Goal: Communication & Community: Answer question/provide support

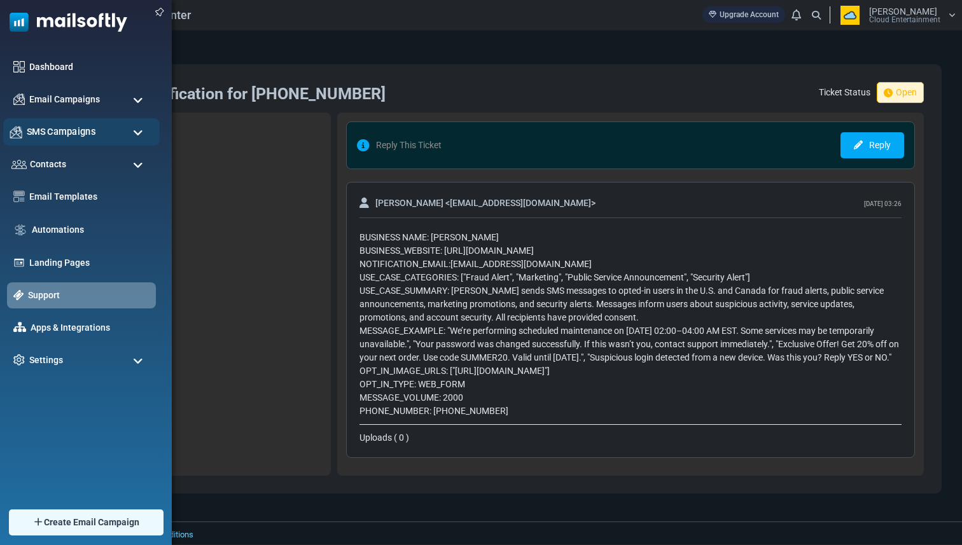
click at [62, 137] on span "SMS Campaigns" at bounding box center [61, 132] width 69 height 14
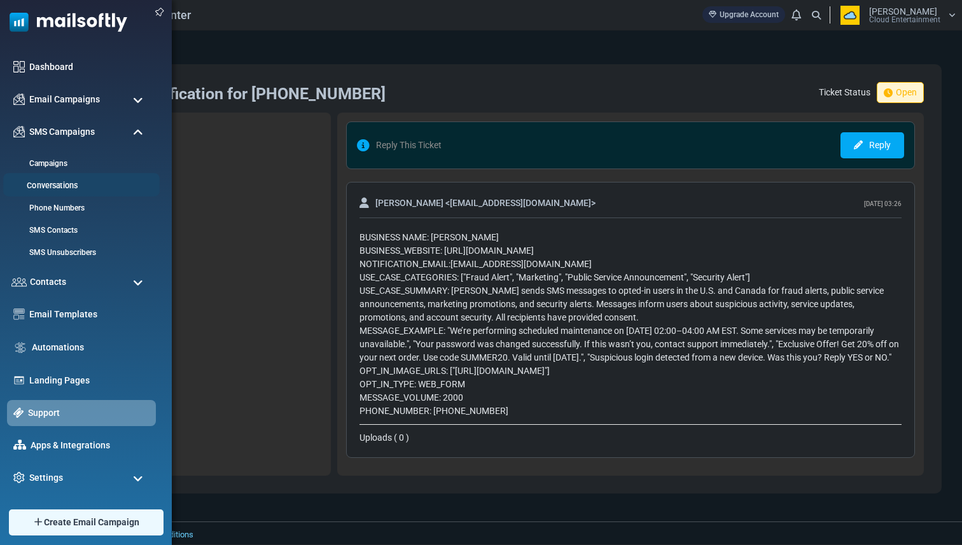
click at [66, 179] on li "Conversations" at bounding box center [81, 185] width 156 height 24
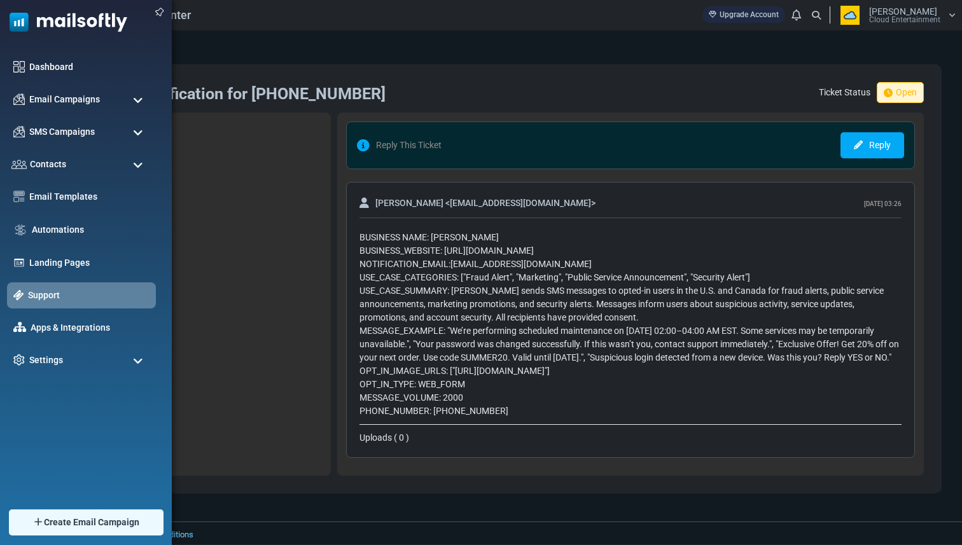
click at [57, 147] on ul "Dashboard Email Campaigns Campaigns Sender Reputation SMS Campaigns Campaigns C…" at bounding box center [82, 213] width 165 height 319
click at [57, 142] on div "SMS Campaigns" at bounding box center [81, 131] width 156 height 27
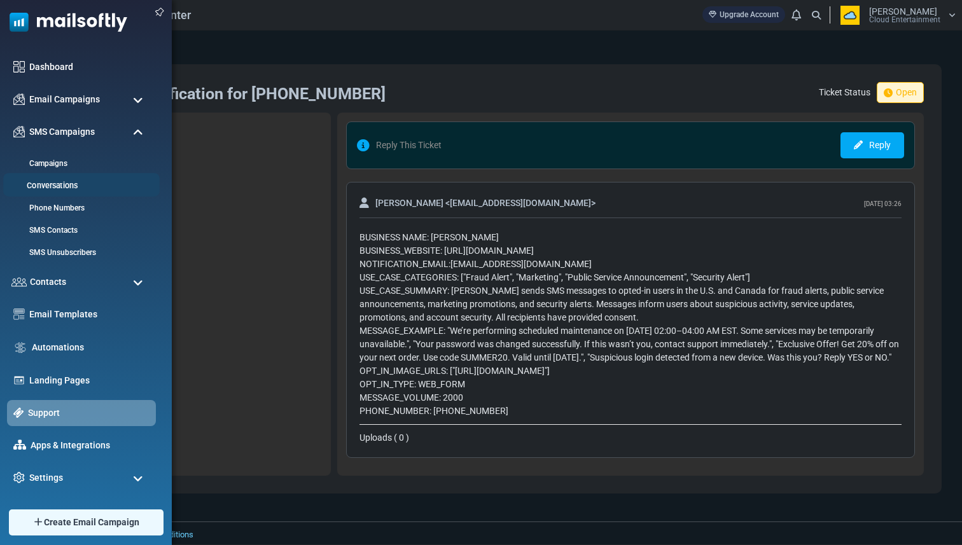
click at [56, 189] on link "Conversations" at bounding box center [79, 186] width 153 height 12
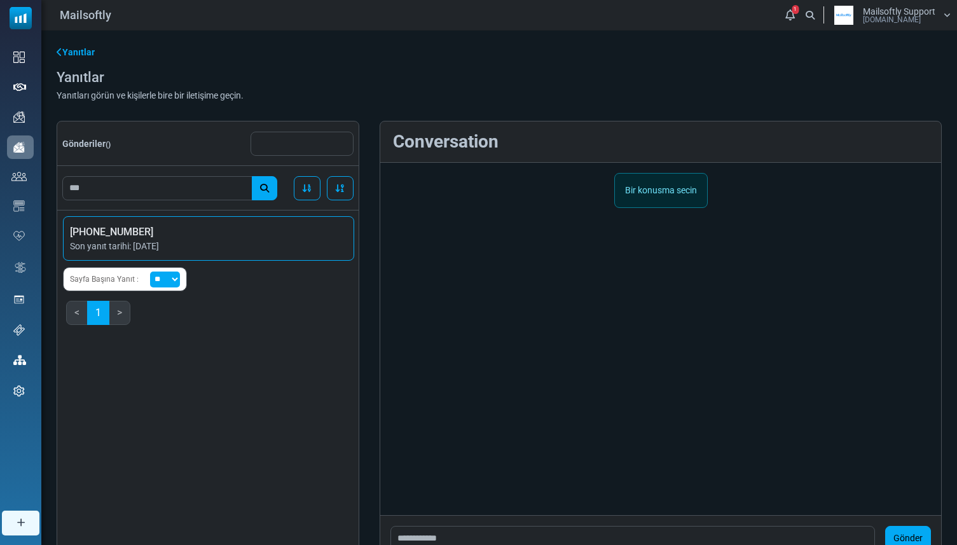
click at [264, 240] on span "+905535891496" at bounding box center [208, 232] width 277 height 15
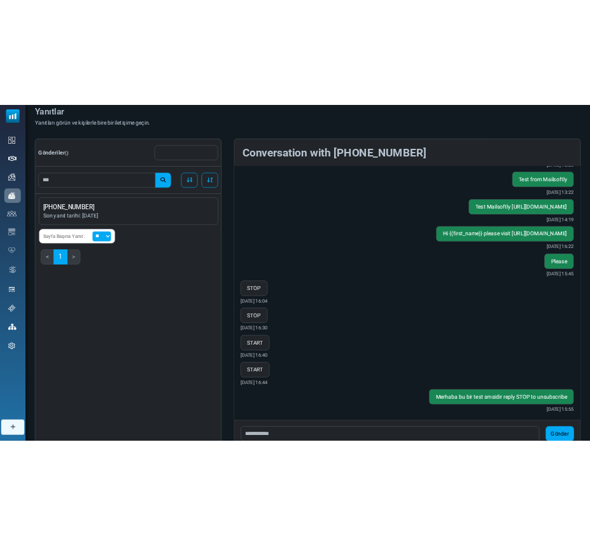
scroll to position [116, 0]
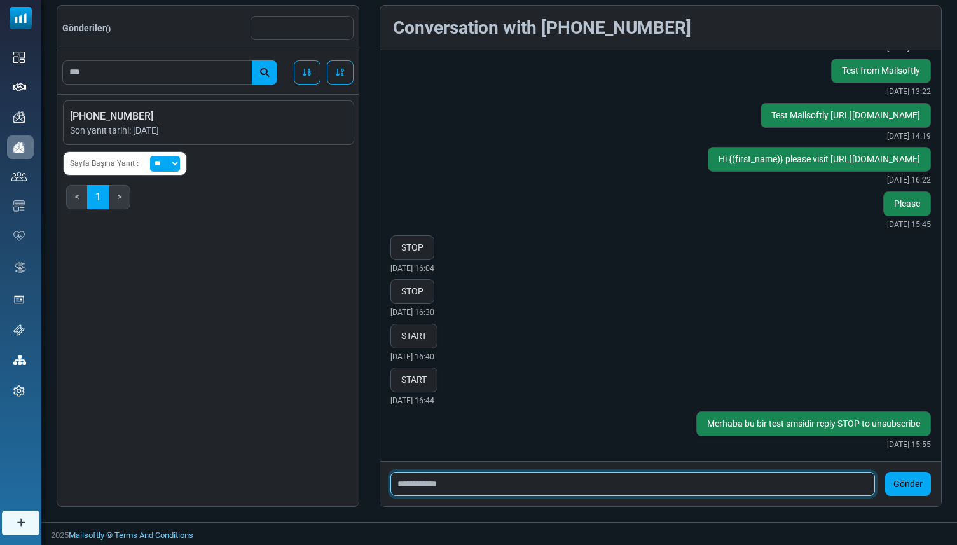
click at [509, 480] on input "text" at bounding box center [633, 484] width 485 height 24
type input "**********"
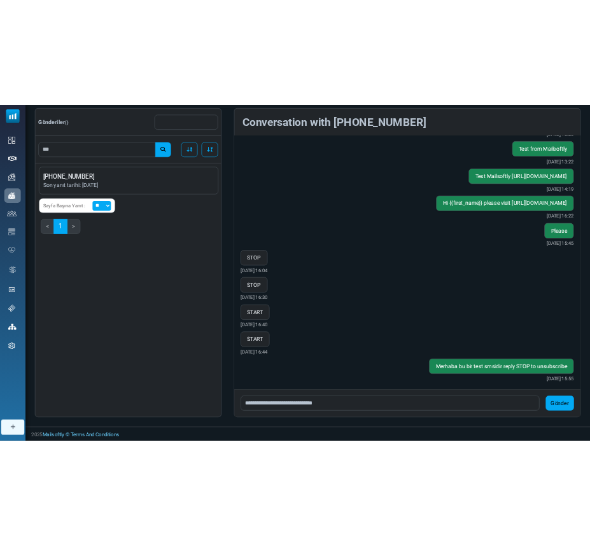
scroll to position [899, 0]
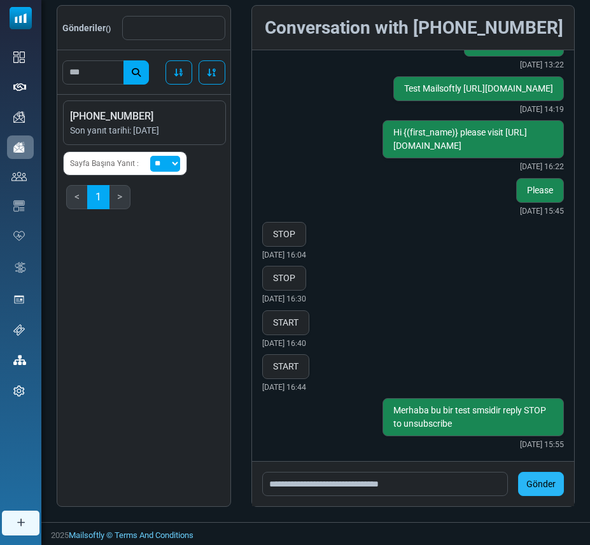
click at [551, 489] on button "Gönder" at bounding box center [541, 484] width 46 height 24
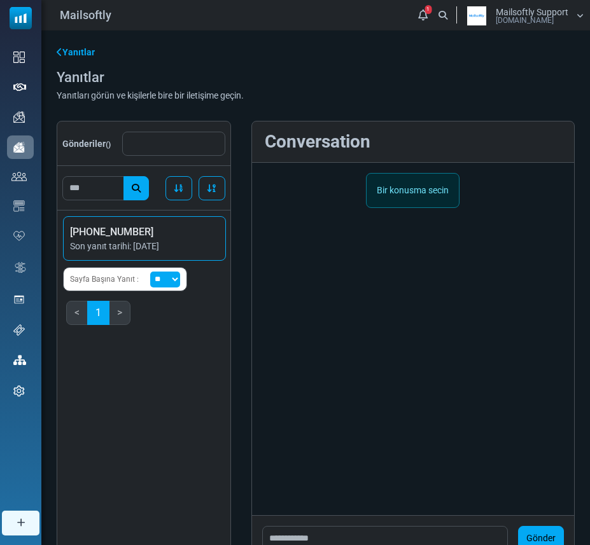
click at [151, 238] on span "[PHONE_NUMBER]" at bounding box center [144, 232] width 149 height 15
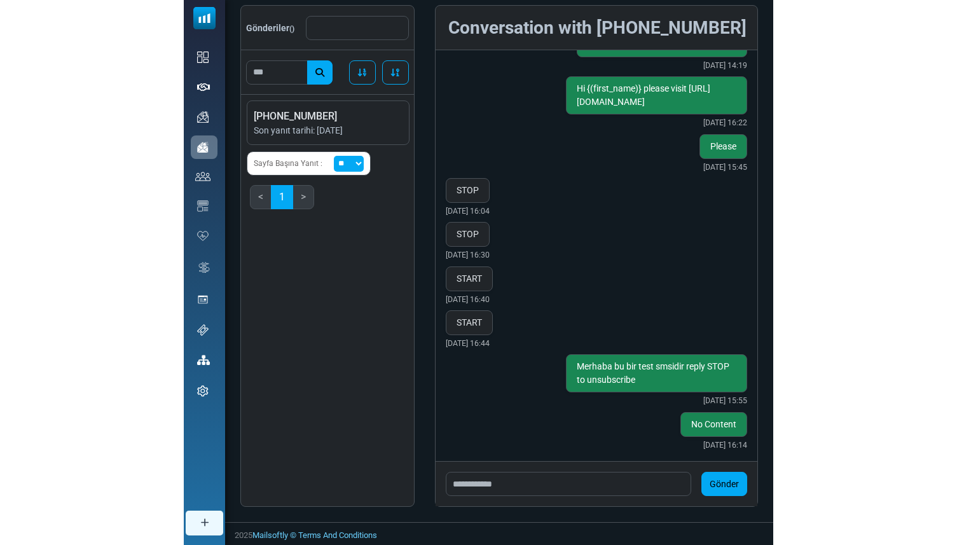
scroll to position [796, 0]
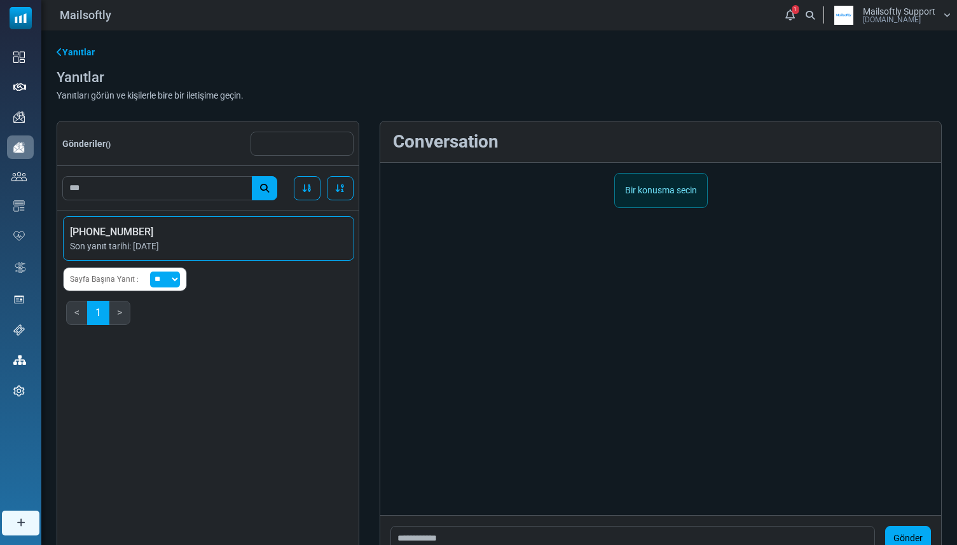
click at [191, 228] on span "[PHONE_NUMBER]" at bounding box center [208, 232] width 277 height 15
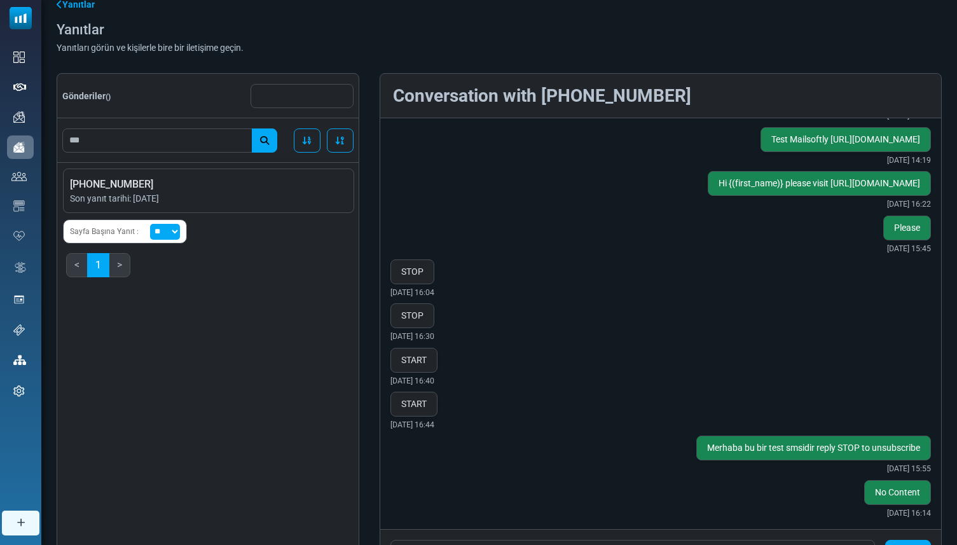
scroll to position [116, 0]
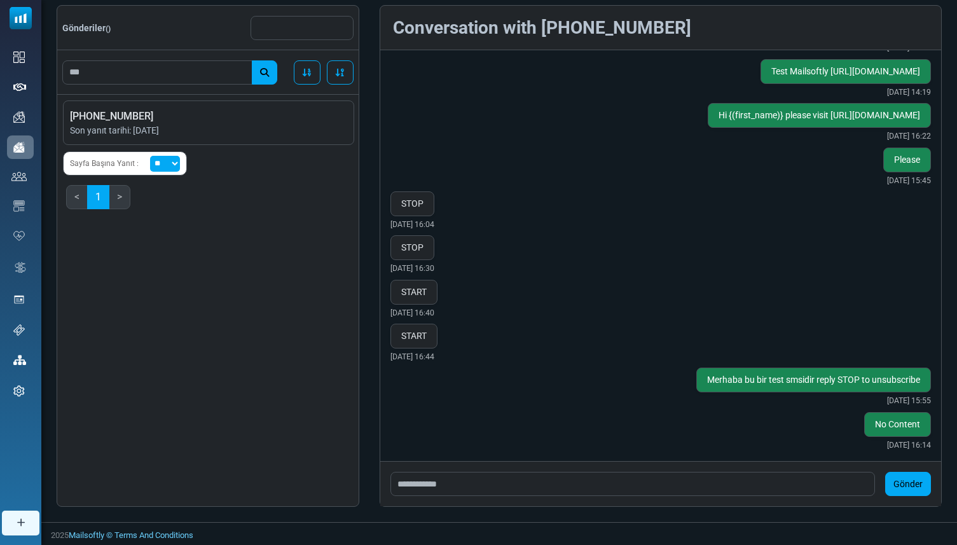
click at [377, 2] on div "Yanıtlar Yanıtlar Yanıtları görün ve kişilerle bire bir iletişime geçin. Gönder…" at bounding box center [499, 218] width 916 height 607
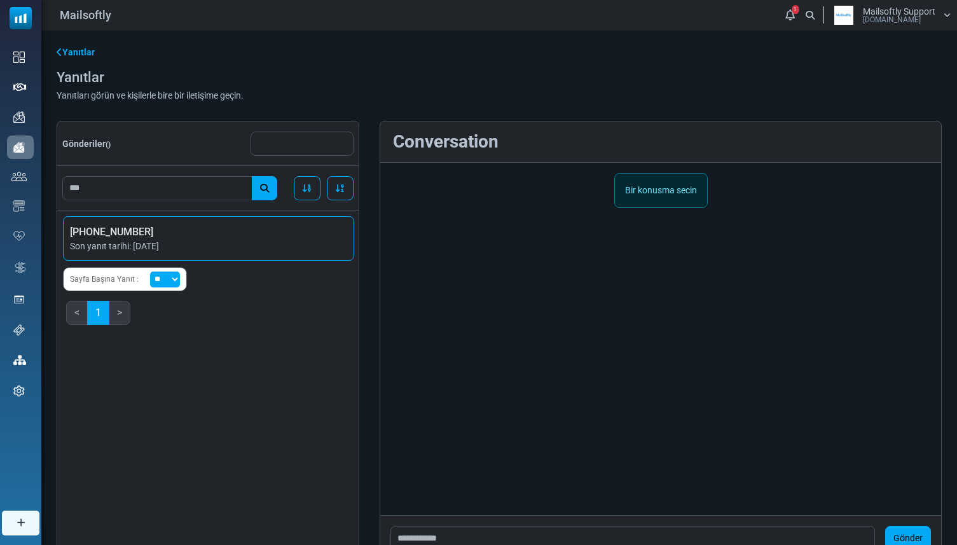
click at [263, 258] on li "[PHONE_NUMBER] Son yanıt tarihi: [DATE]" at bounding box center [208, 238] width 291 height 45
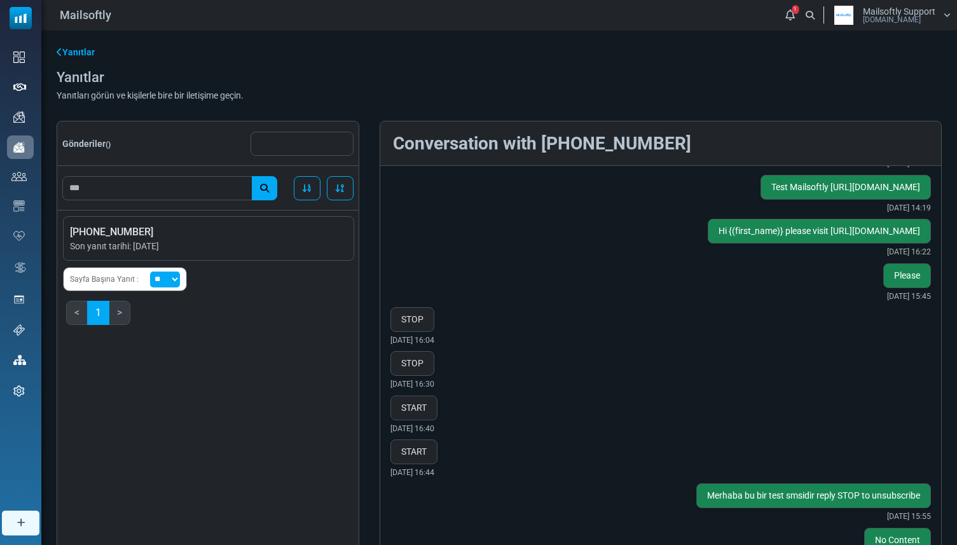
scroll to position [116, 0]
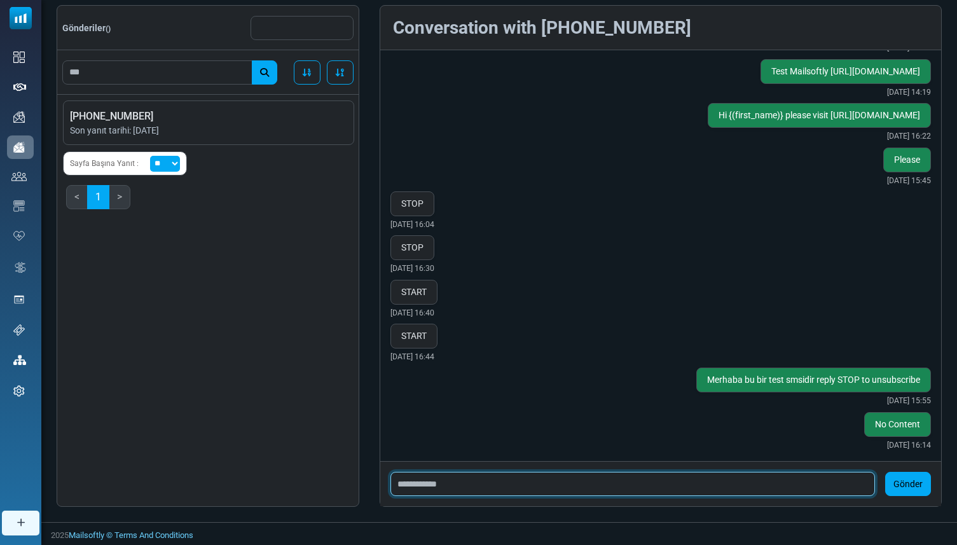
click at [452, 484] on input "text" at bounding box center [633, 484] width 485 height 24
type input "**********"
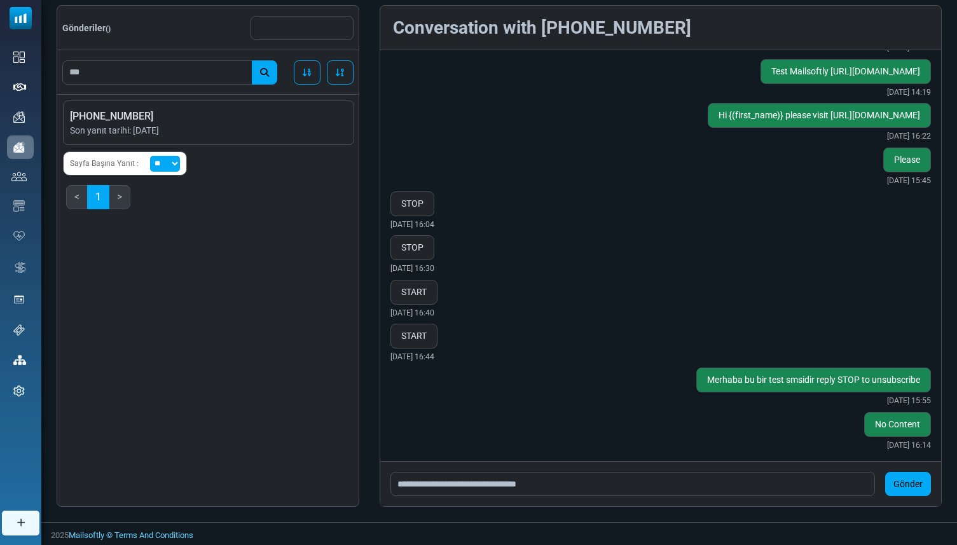
click at [894, 478] on button "Gönder" at bounding box center [908, 484] width 46 height 24
